Goal: Task Accomplishment & Management: Manage account settings

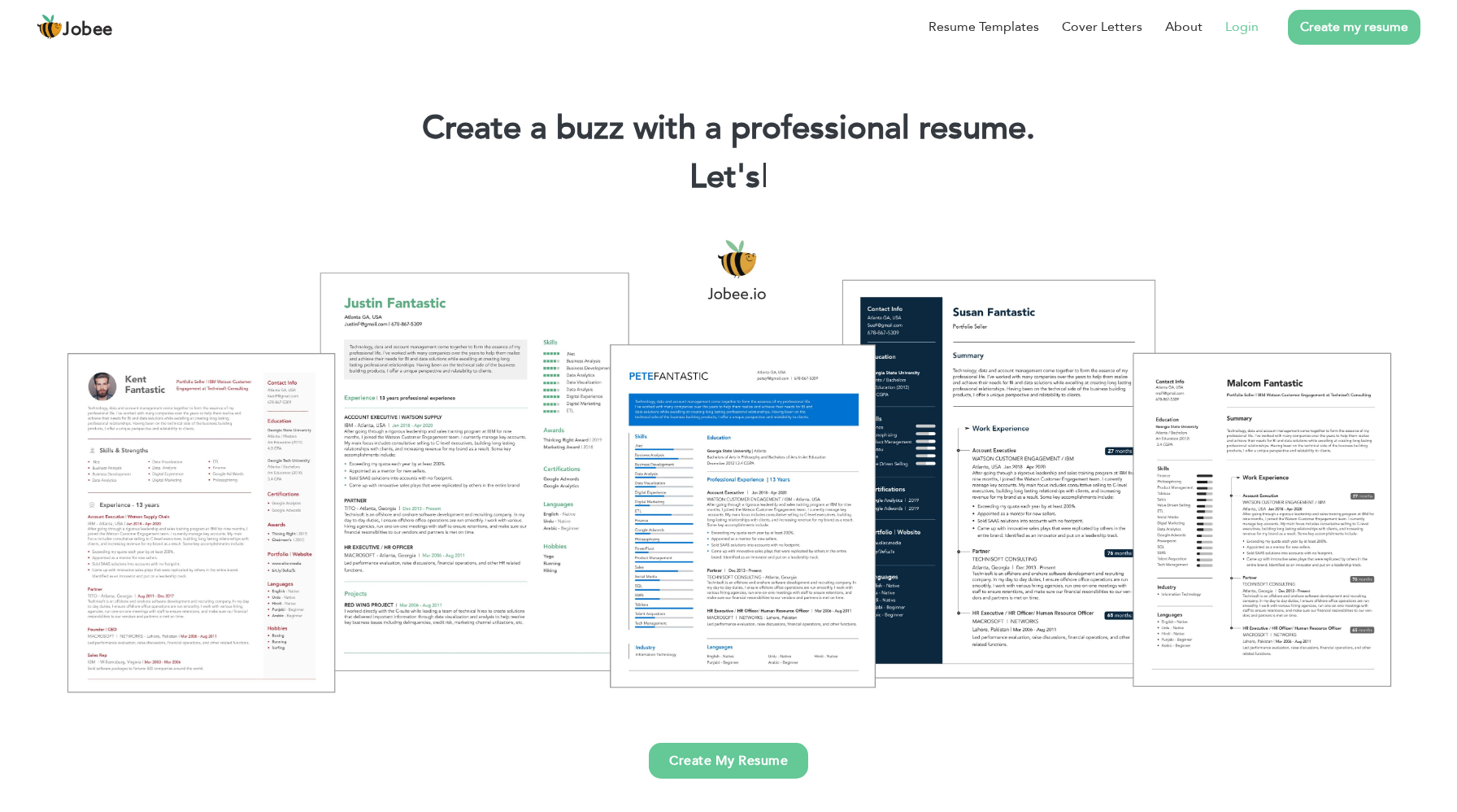
click at [1246, 30] on link "Login" at bounding box center [1241, 27] width 33 height 20
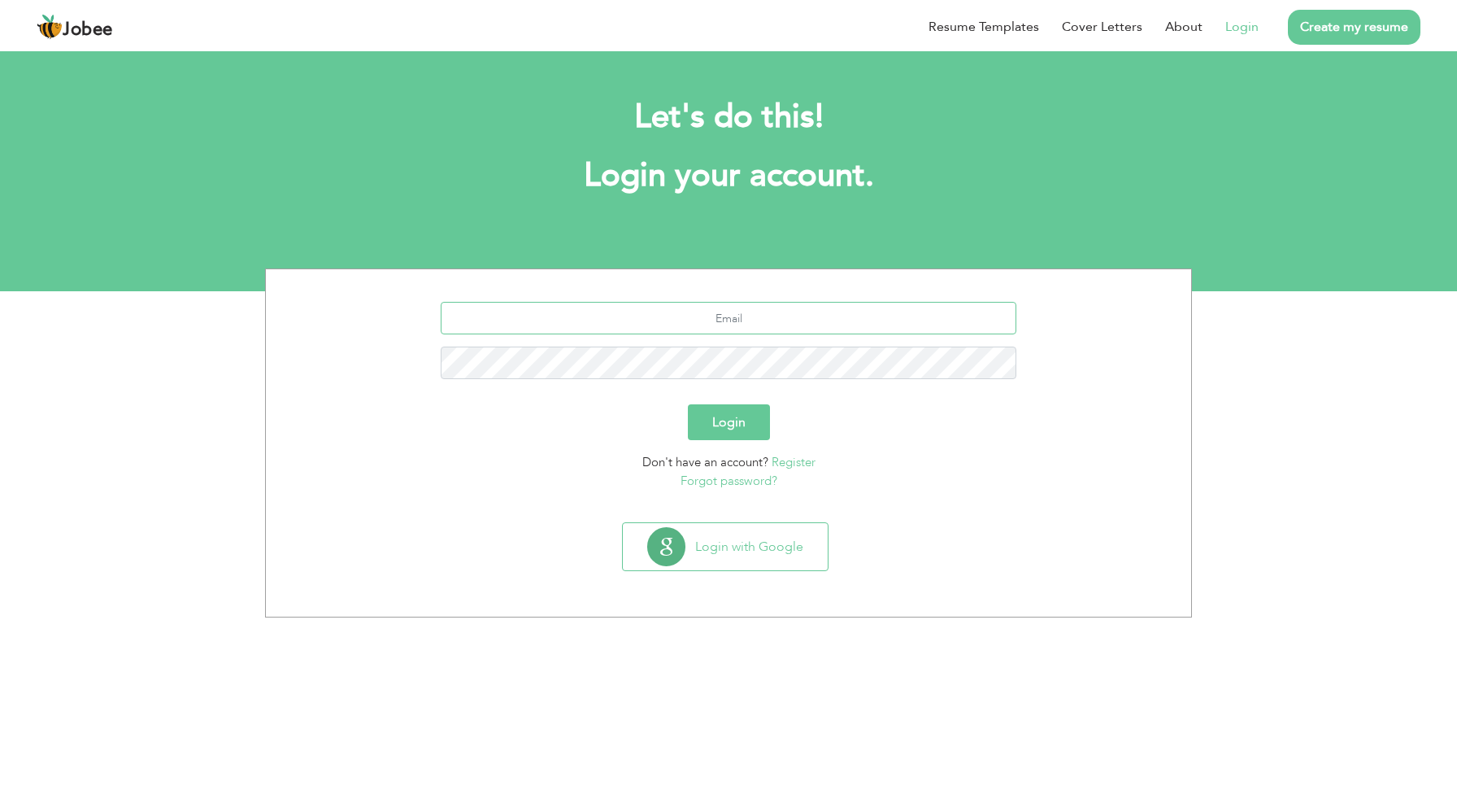
click at [723, 314] on input "text" at bounding box center [728, 318] width 577 height 32
type input "haseeb.ahmad717@gmail.com"
click at [688, 405] on button "Login" at bounding box center [728, 423] width 82 height 36
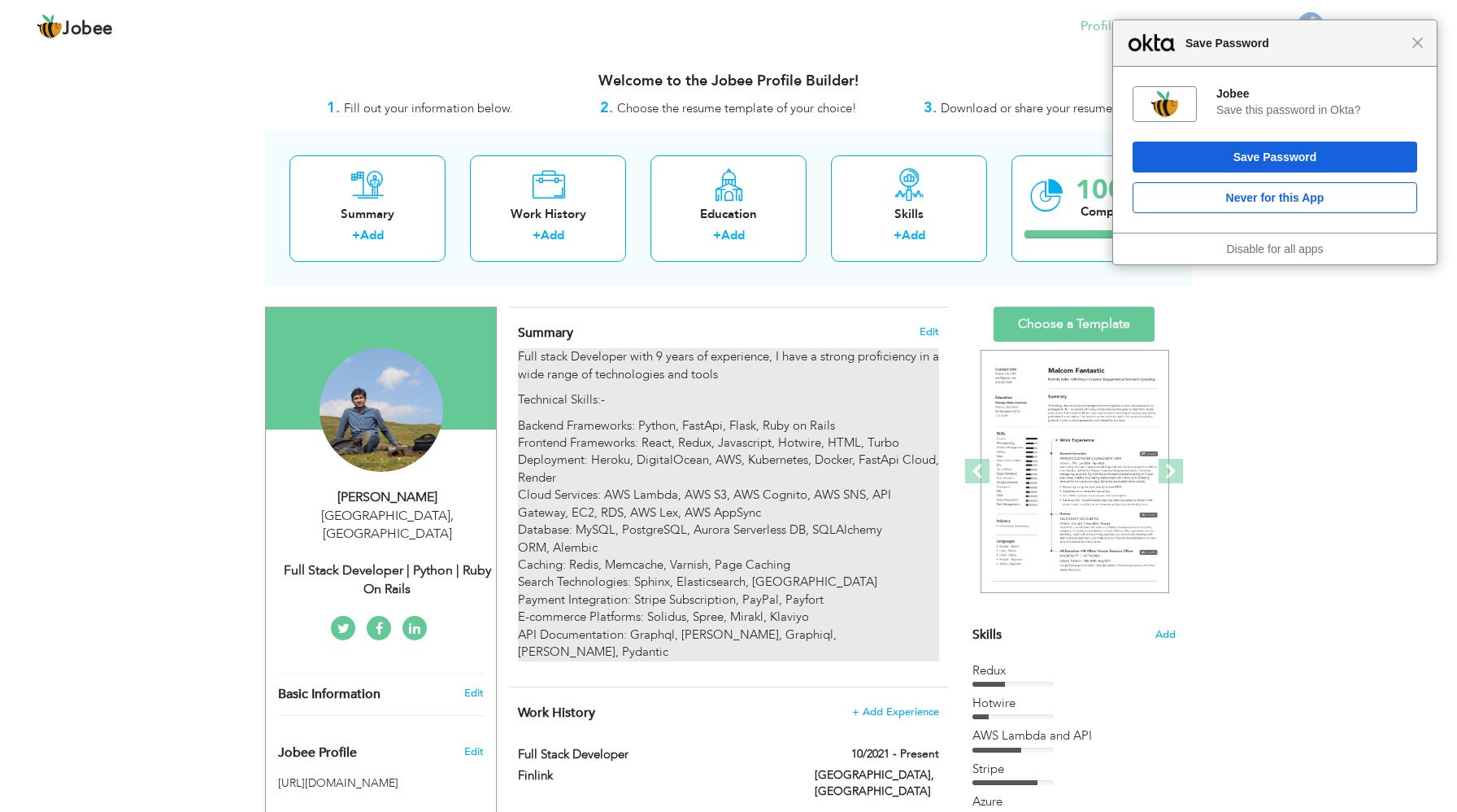
click at [686, 532] on p "Backend Frameworks: Python, FastApi, Flask, Ruby on Rails Frontend Frameworks: …" at bounding box center [728, 538] width 422 height 244
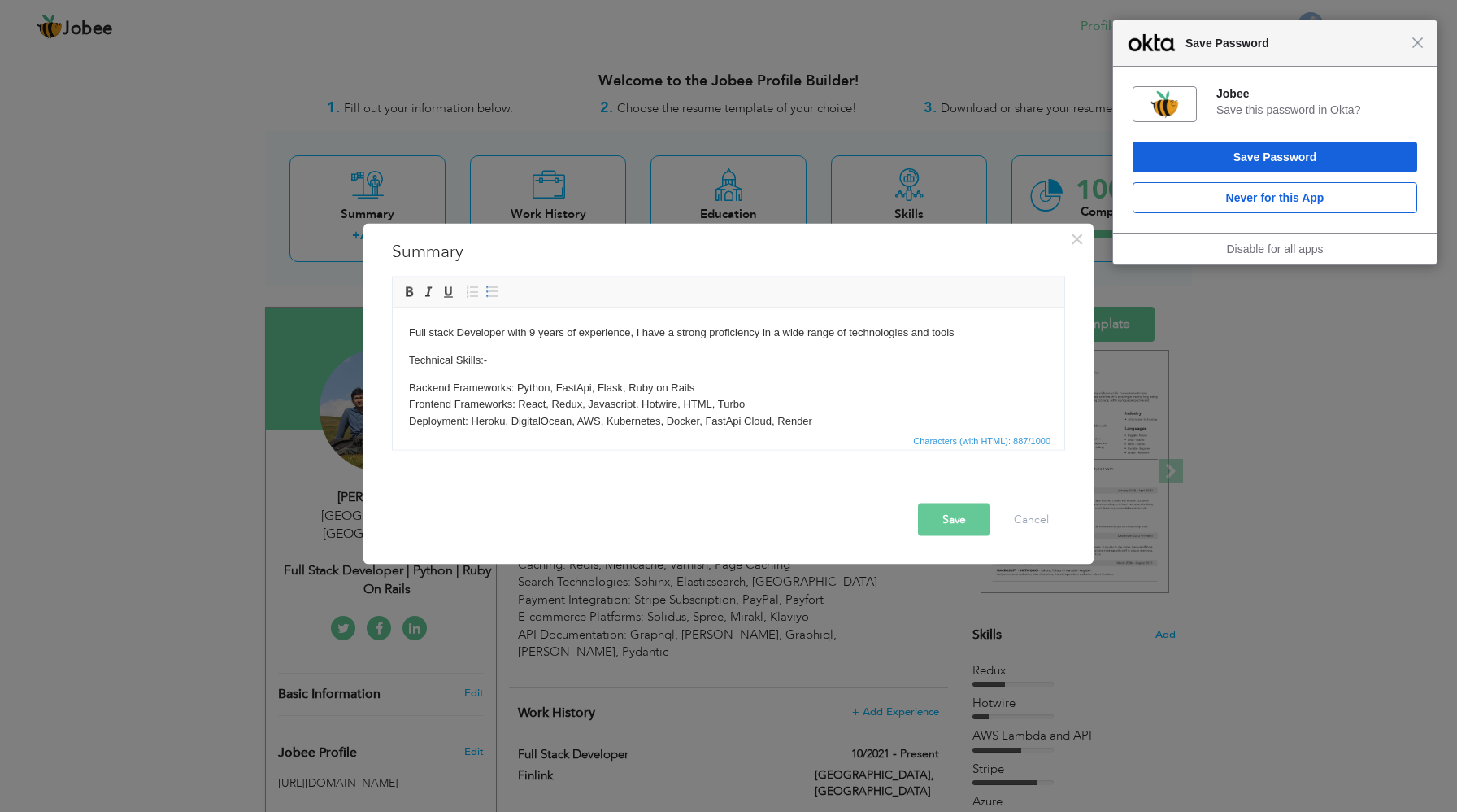
click at [631, 387] on p "Backend Frameworks: Python, FastApi, Flask, Ruby on Rails Frontend Frameworks: …" at bounding box center [728, 463] width 639 height 169
click at [959, 522] on button "Save" at bounding box center [955, 519] width 72 height 32
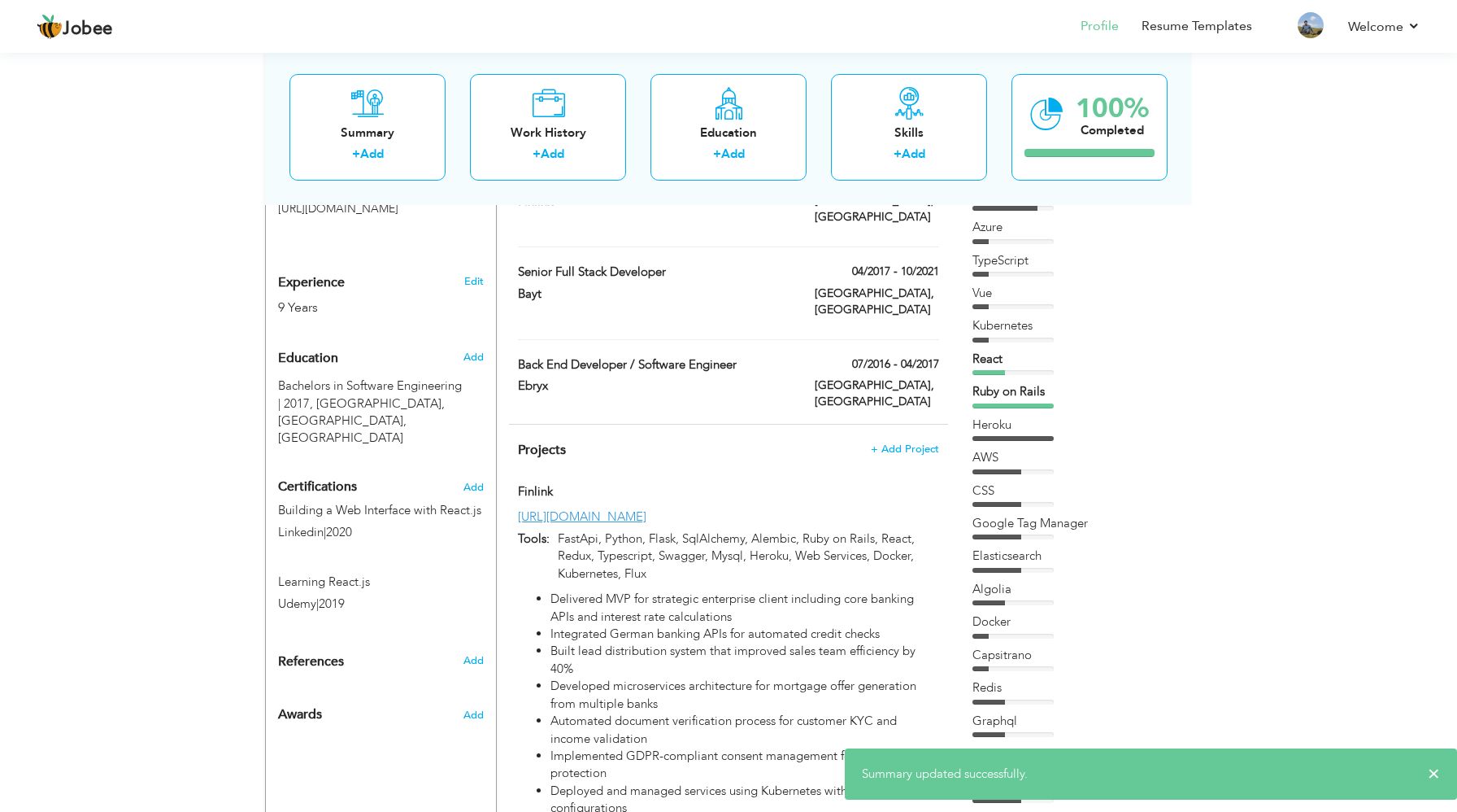
scroll to position [598, 0]
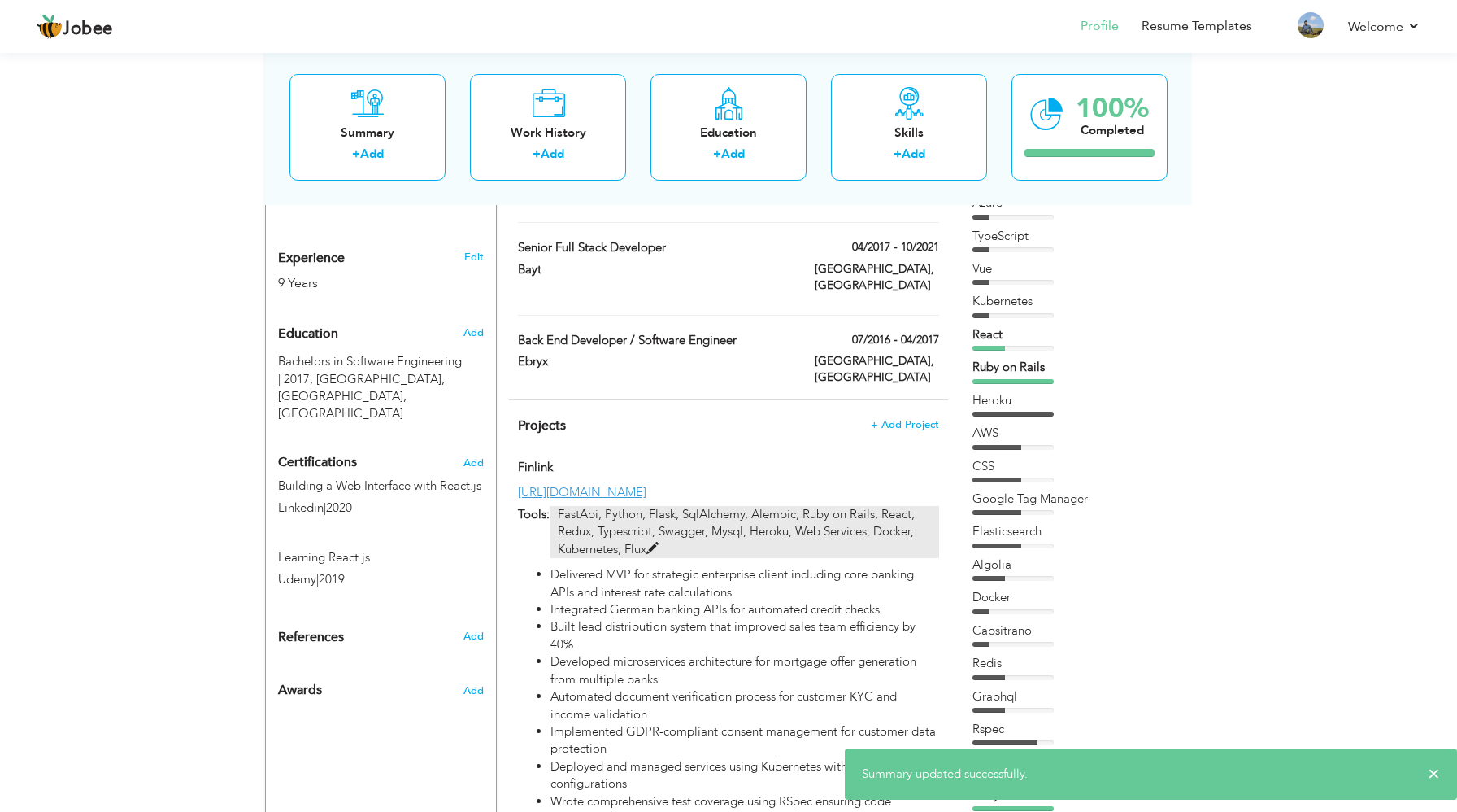
click at [681, 506] on p "FastApi, Python, Flask, SqlAlchemy, Alembic, Ruby on Rails, React, Redux, Types…" at bounding box center [745, 532] width 389 height 52
type input "Finlink"
type input "[URL][DOMAIN_NAME]"
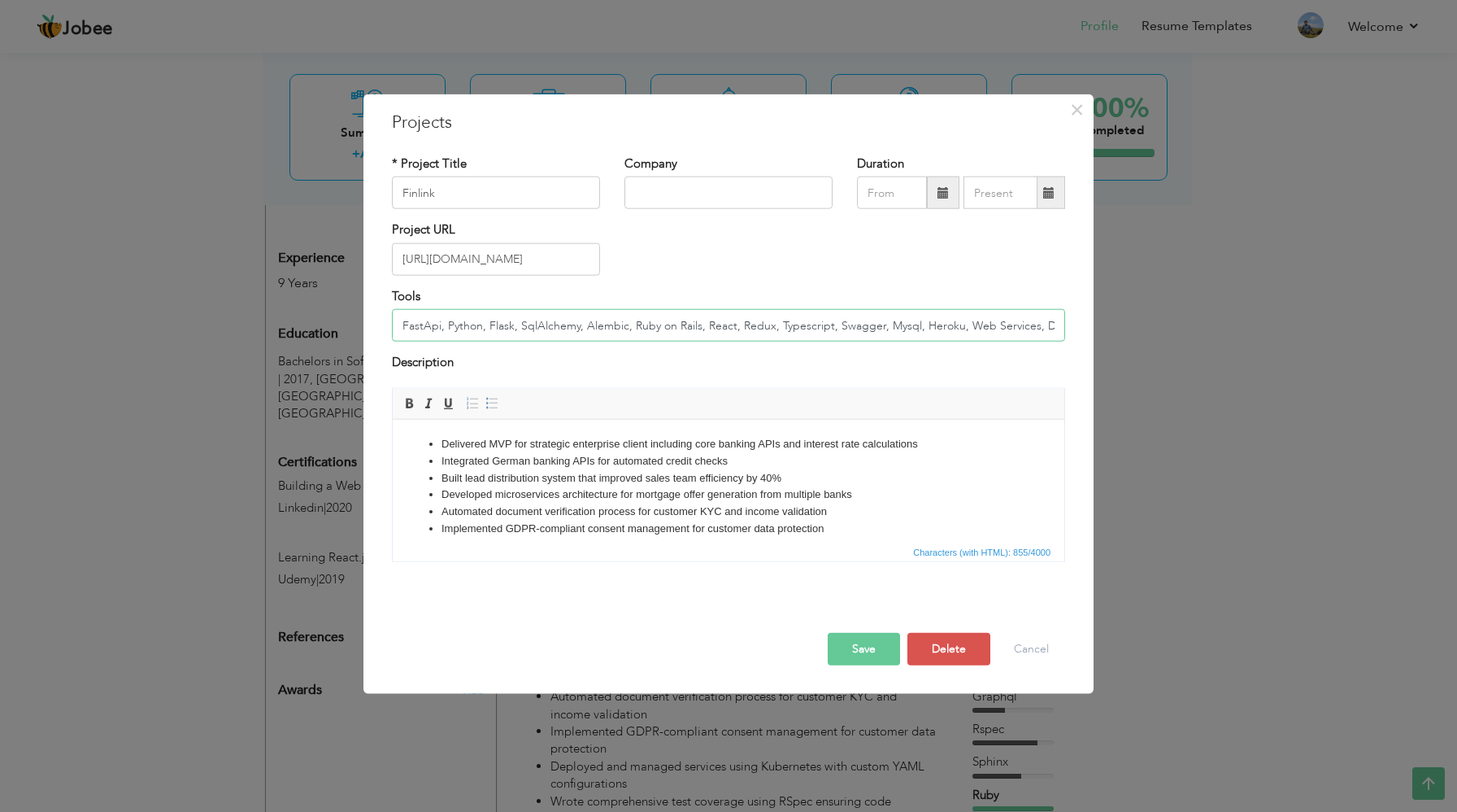
click at [488, 322] on input "FastApi, Python, Flask, SqlAlchemy, Alembic, Ruby on Rails, React, Redux, Types…" at bounding box center [728, 325] width 673 height 32
click at [880, 326] on input "FastApi, Python, PyFlask, SqlAlchemy, Alembic, Ruby on Rails, React, Redux, Typ…" at bounding box center [728, 325] width 673 height 32
click at [888, 323] on input "FastApi, Python, PyFlask, SqlAlchemy, Alembic, Ruby on Rails, React, Redux, Typ…" at bounding box center [728, 325] width 673 height 32
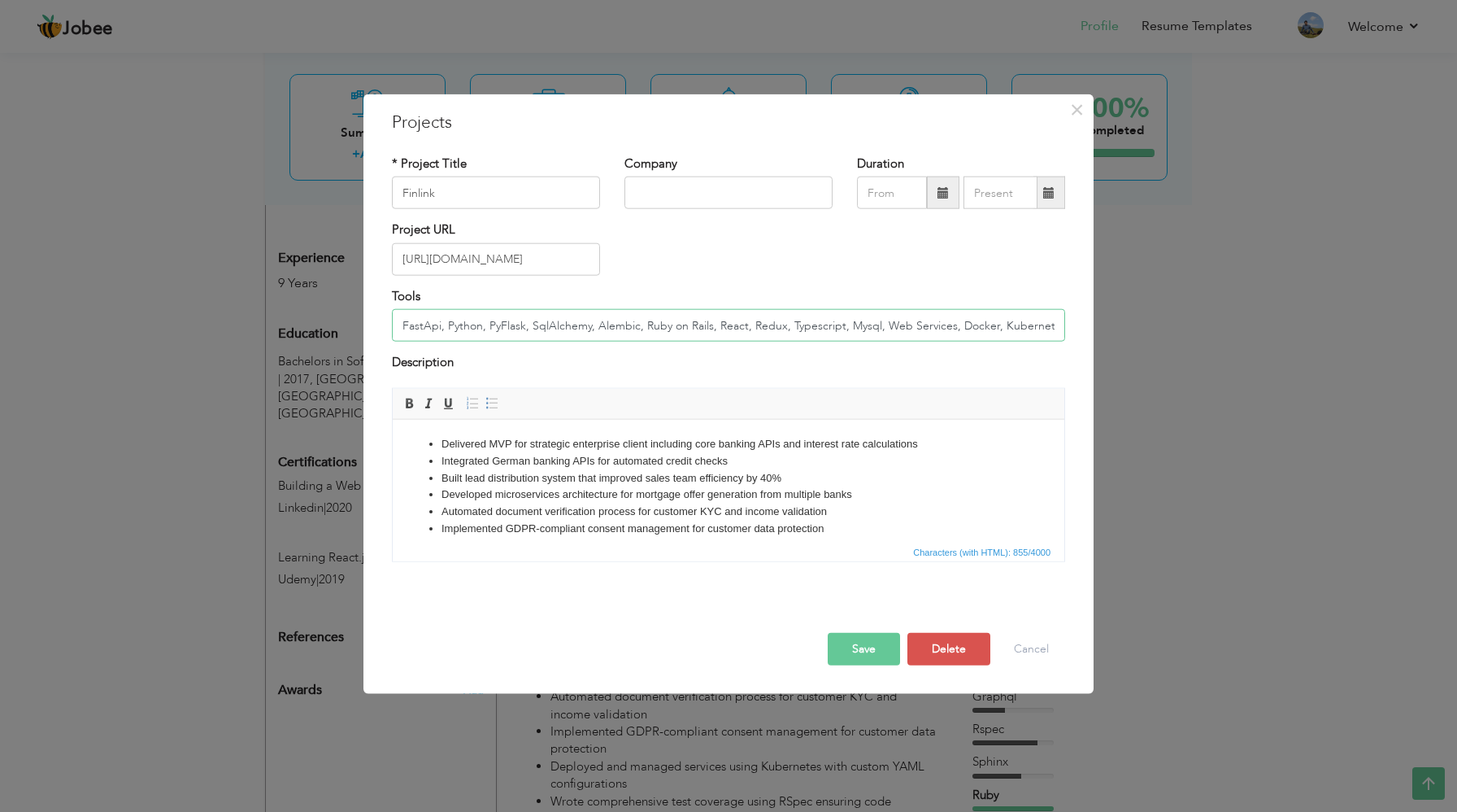
click at [857, 325] on input "FastApi, Python, PyFlask, SqlAlchemy, Alembic, Ruby on Rails, React, Redux, Typ…" at bounding box center [728, 325] width 673 height 32
click at [498, 321] on input "FastApi, Python, PyFlask, SqlAlchemy, Alembic, Ruby on Rails, React, Redux, Typ…" at bounding box center [728, 325] width 673 height 32
type input "FastApi, Python, Pydantic AI, Flask, SqlAlchemy, Alembic, Ruby on Rails, React,…"
click at [877, 654] on button "Save" at bounding box center [864, 648] width 72 height 32
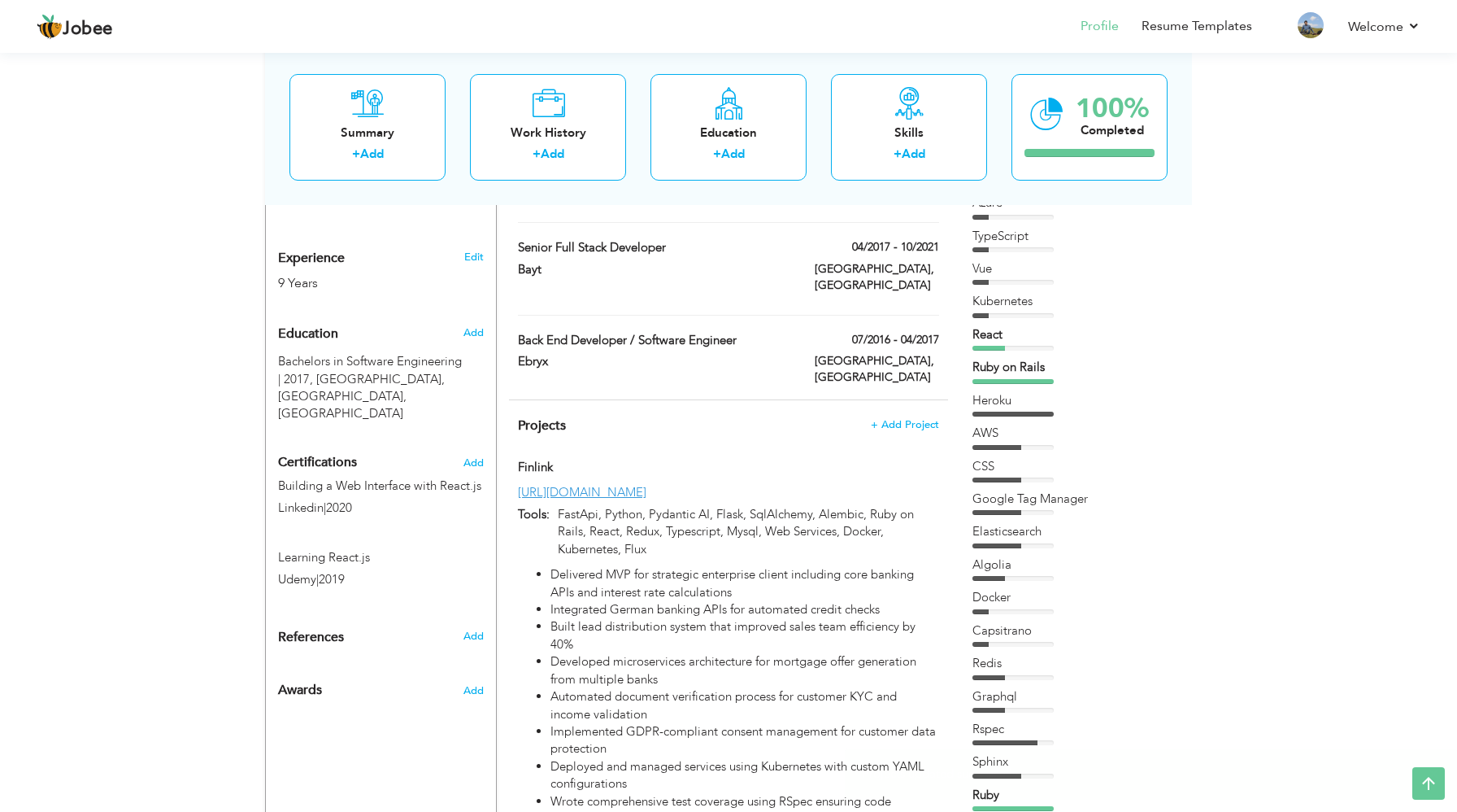
scroll to position [0, 0]
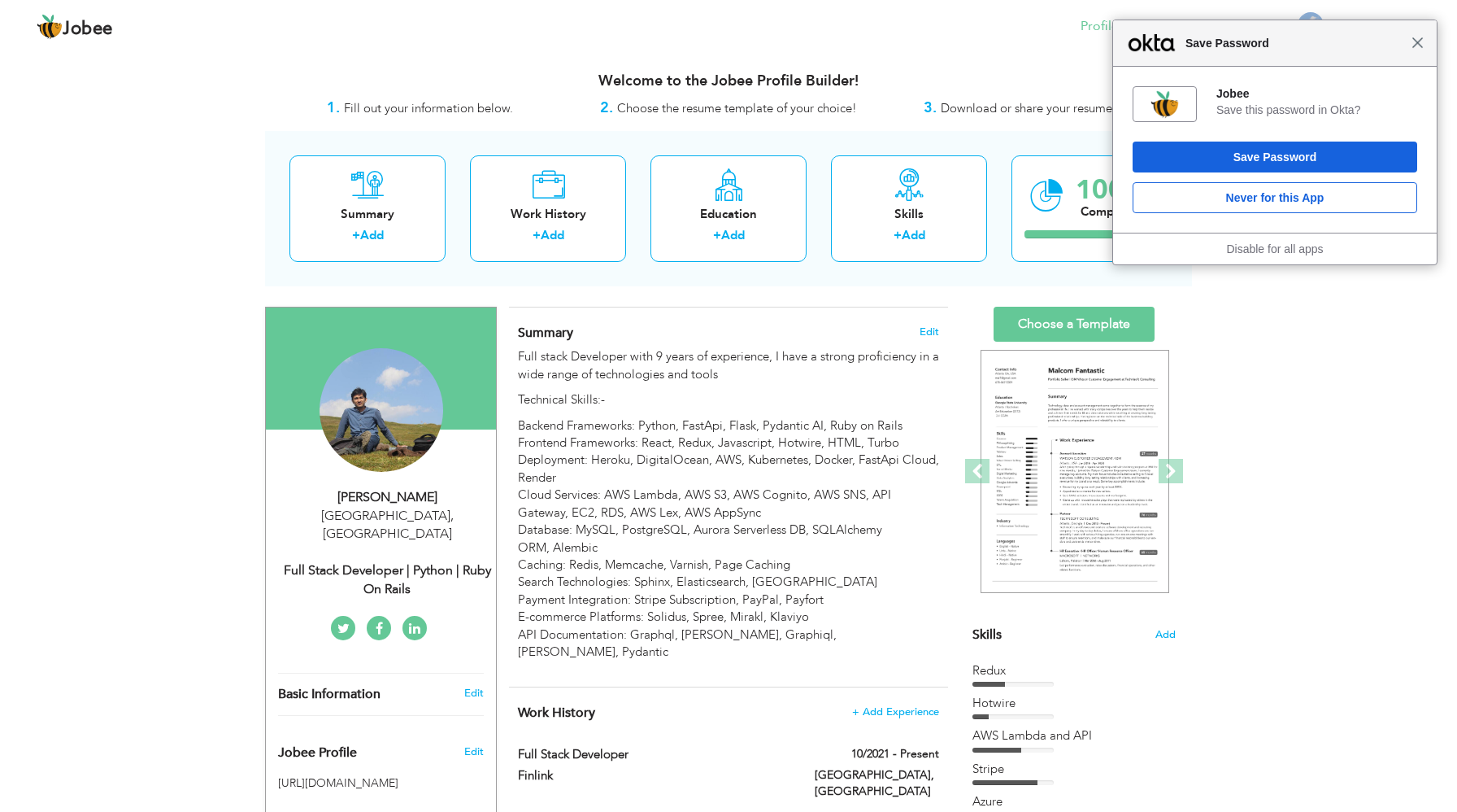
click at [1422, 41] on span "Close" at bounding box center [1418, 43] width 12 height 12
